Goal: Navigation & Orientation: Find specific page/section

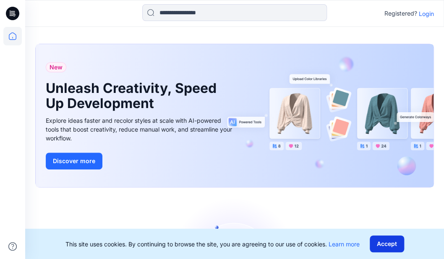
click at [389, 241] on button "Accept" at bounding box center [387, 243] width 34 height 17
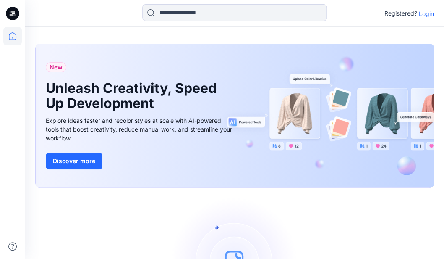
click at [429, 15] on p "Login" at bounding box center [426, 13] width 15 height 9
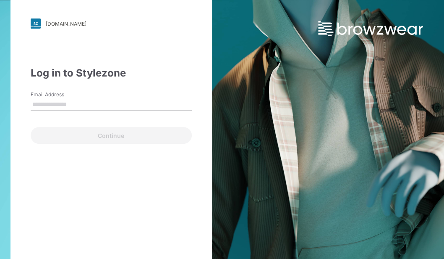
type input "**********"
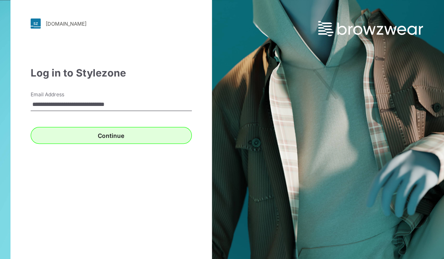
click at [103, 136] on button "Continue" at bounding box center [111, 135] width 161 height 17
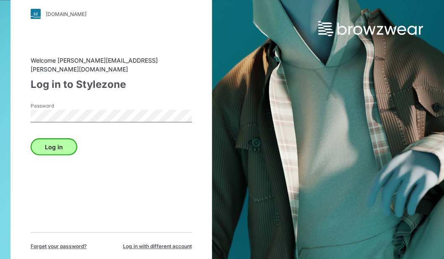
click at [44, 144] on button "Log in" at bounding box center [54, 146] width 47 height 17
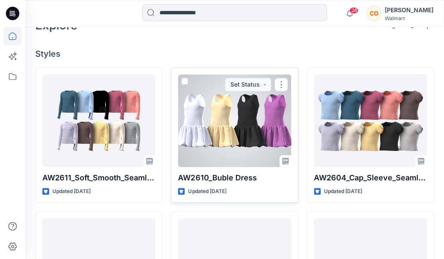
scroll to position [212, 0]
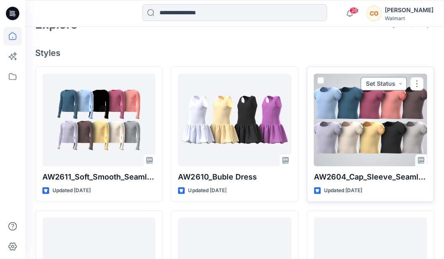
click at [400, 82] on button "Set Status" at bounding box center [384, 83] width 46 height 13
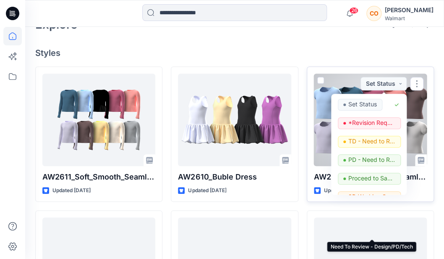
scroll to position [0, 0]
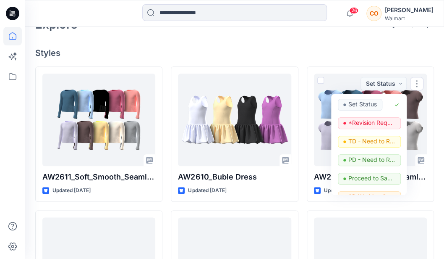
click at [205, 46] on div "Welcome back, [PERSON_NAME] New New Unleash Creativity, Speed Up Development Ex…" at bounding box center [234, 244] width 419 height 859
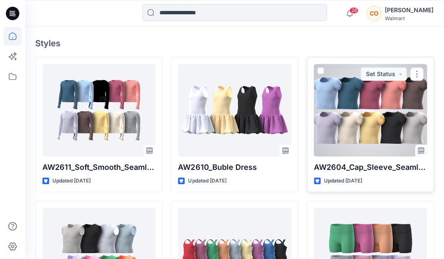
scroll to position [222, 0]
click at [357, 118] on div at bounding box center [370, 110] width 113 height 92
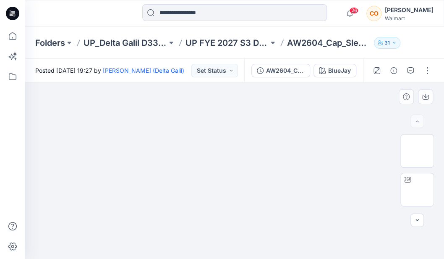
drag, startPoint x: 281, startPoint y: 154, endPoint x: 181, endPoint y: 155, distance: 100.8
click at [181, 82] on img at bounding box center [235, 82] width 294 height 0
click at [417, 147] on img at bounding box center [417, 147] width 0 height 0
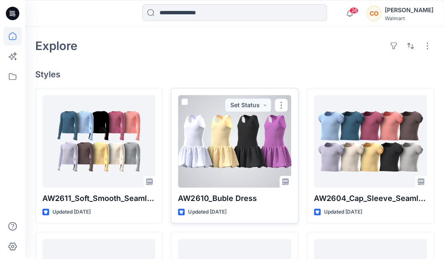
scroll to position [223, 0]
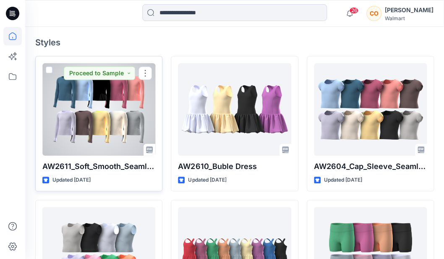
click at [105, 105] on div at bounding box center [98, 109] width 113 height 92
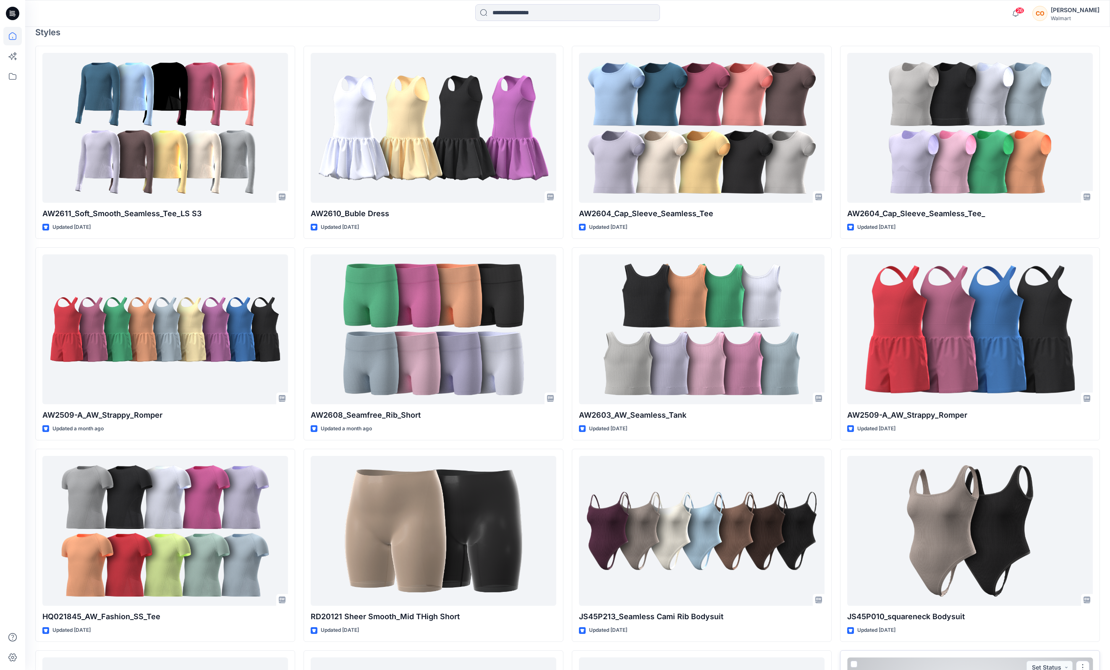
scroll to position [119, 0]
